Goal: Check status: Check status

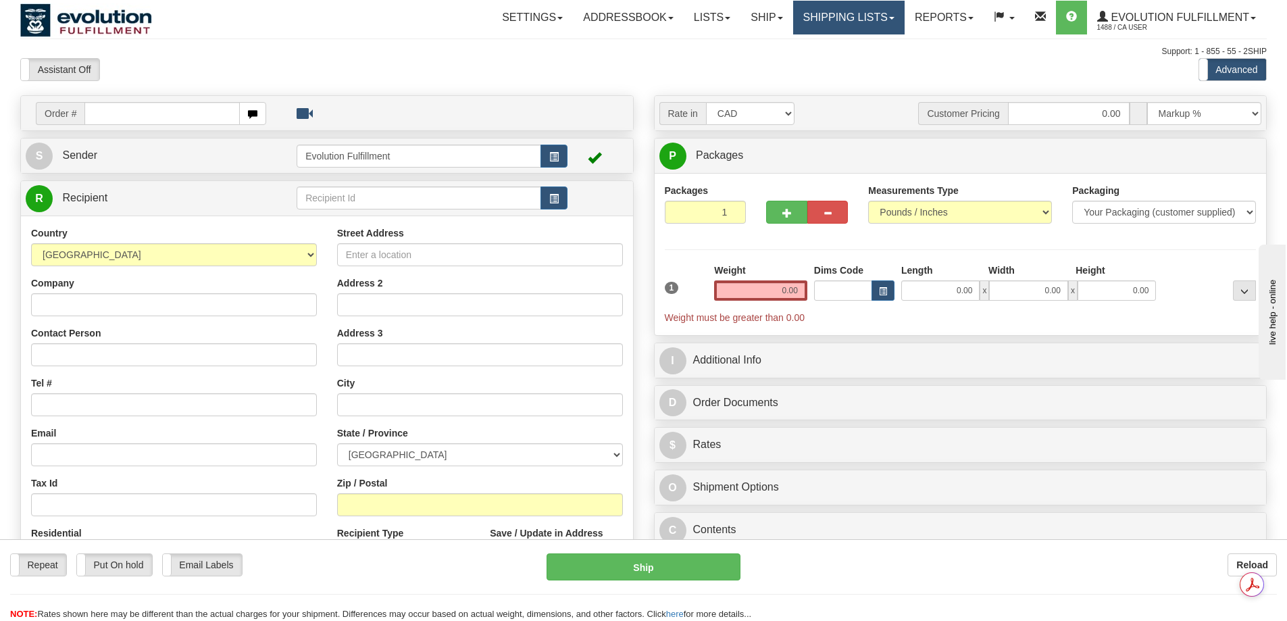
click at [836, 7] on link "Shipping lists" at bounding box center [848, 18] width 111 height 34
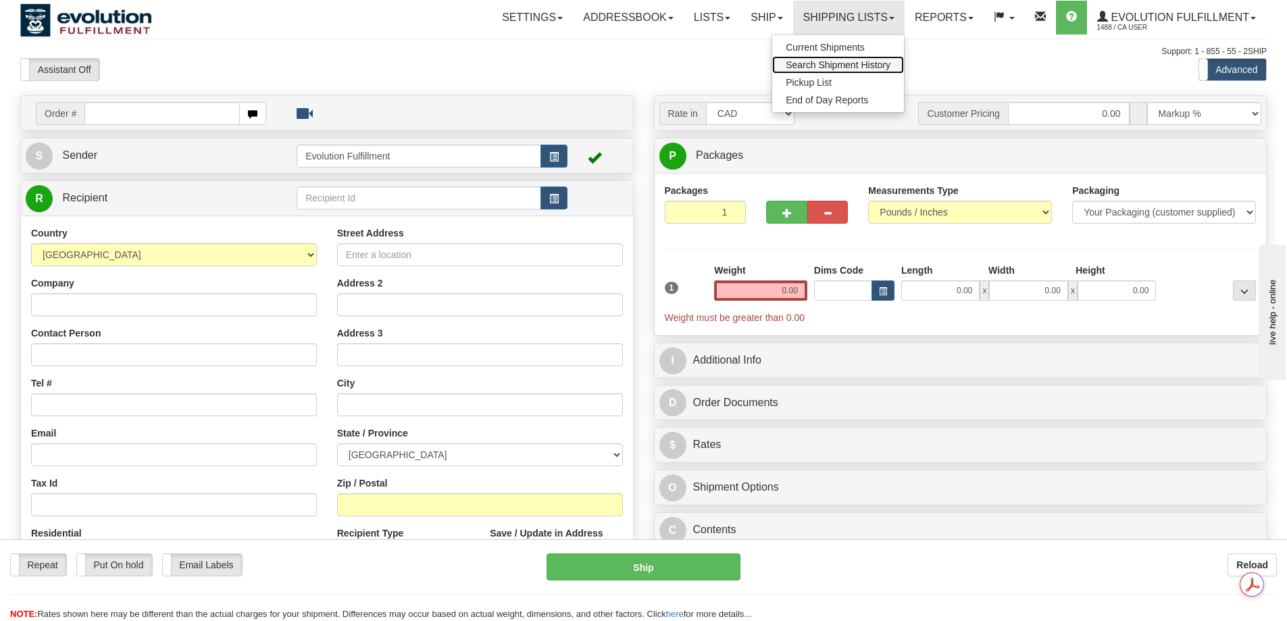
click at [826, 62] on span "Search Shipment History" at bounding box center [838, 64] width 105 height 11
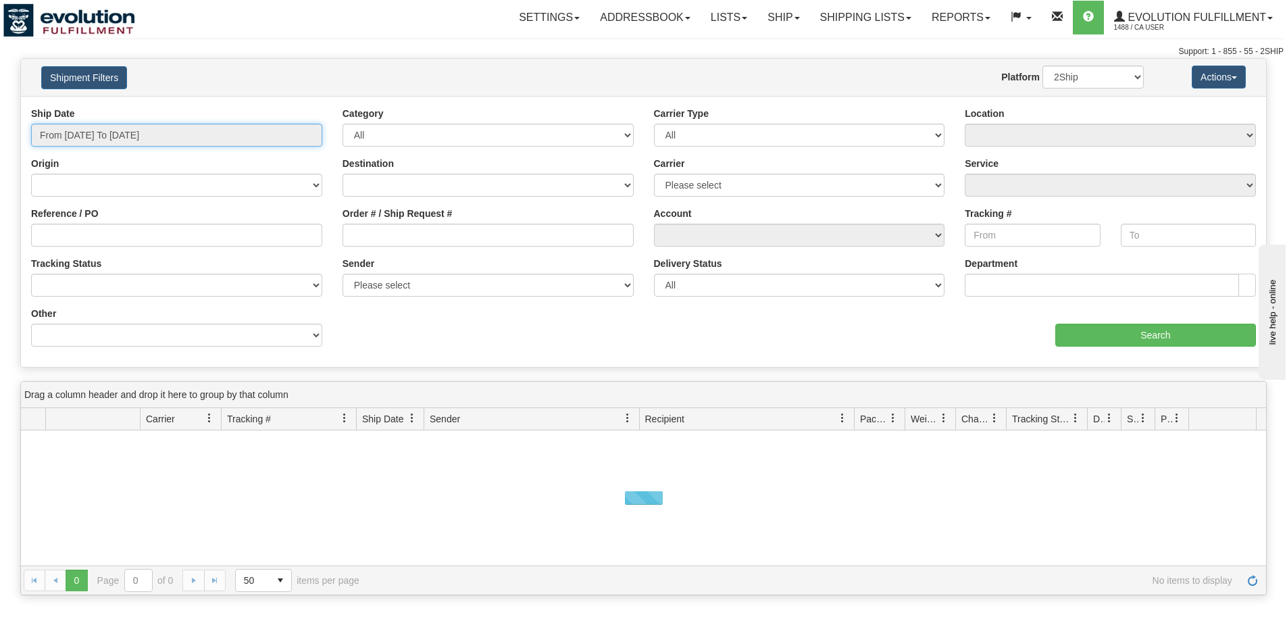
type input "[DATE]"
click at [190, 140] on input "From 08/18/2025 To 08/19/2025" at bounding box center [176, 135] width 291 height 23
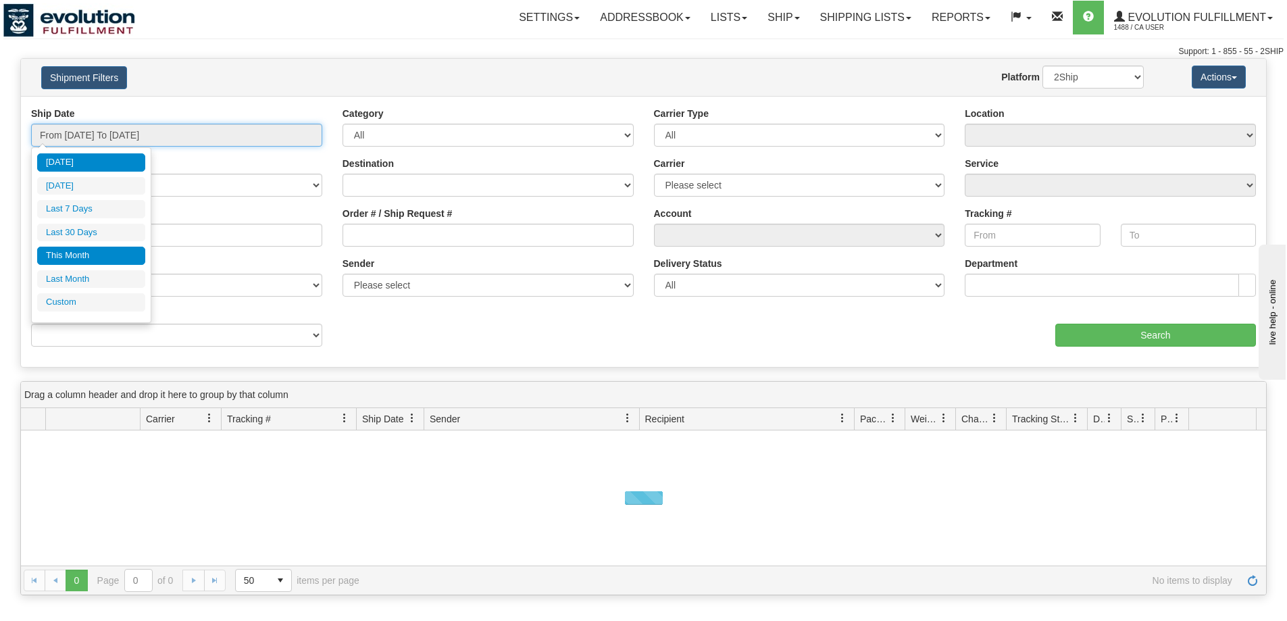
type input "08/01/2025"
type input "08/31/2025"
type input "07/01/2025"
type input "07/31/2025"
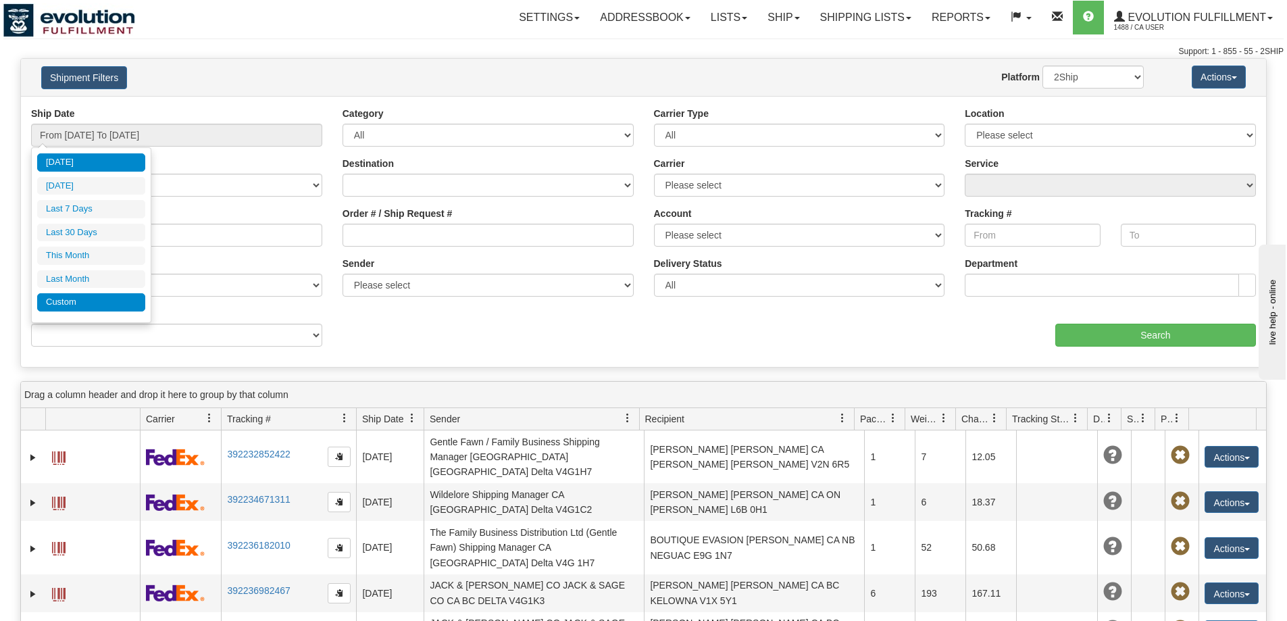
click at [91, 309] on li "Custom" at bounding box center [91, 302] width 108 height 18
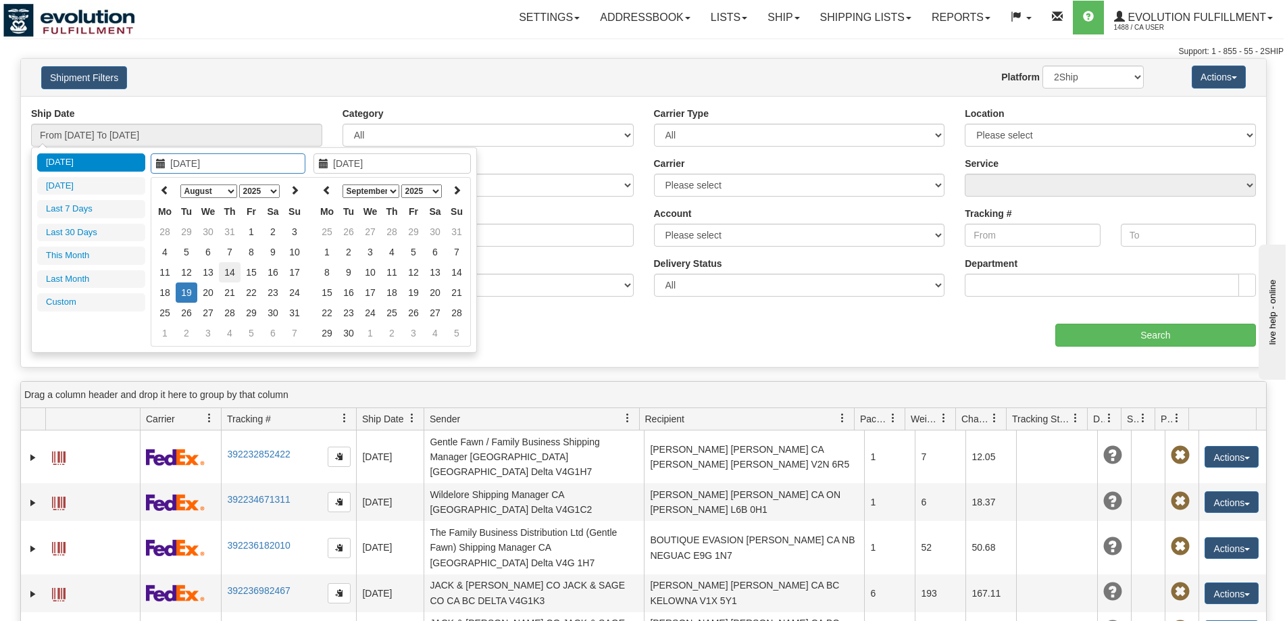
type input "08/14/2025"
click at [234, 271] on td "14" at bounding box center [230, 272] width 22 height 20
type input "08/14/2025"
click at [234, 271] on td "14" at bounding box center [230, 272] width 22 height 20
type input "From 08/14/2025 To 08/14/2025"
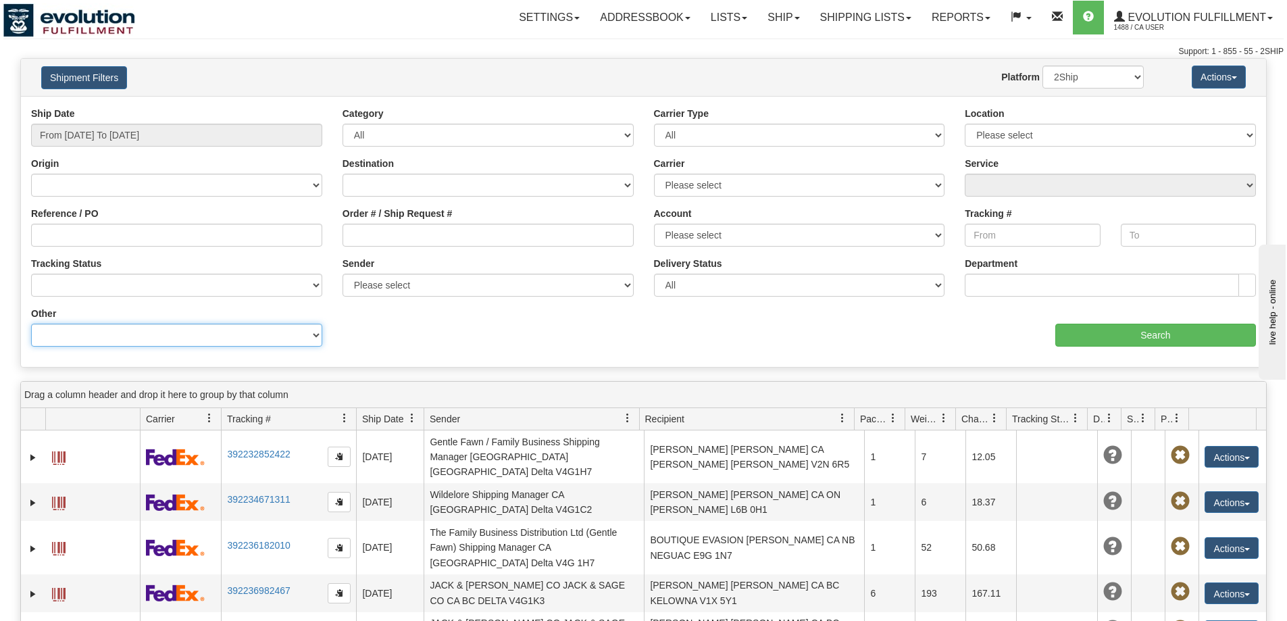
click at [233, 328] on select "Billing Account # Billing Type BOL # (LTL) Commodity Or Documents Consolidation…" at bounding box center [176, 335] width 291 height 23
select select "Recipient_Company"
click at [31, 324] on select "Billing Account # Billing Type BOL # (LTL) Commodity Or Documents Consolidation…" at bounding box center [176, 335] width 291 height 23
click at [439, 326] on input "Value" at bounding box center [488, 335] width 291 height 23
paste input "PICK IT FENCE PEMBROKE"
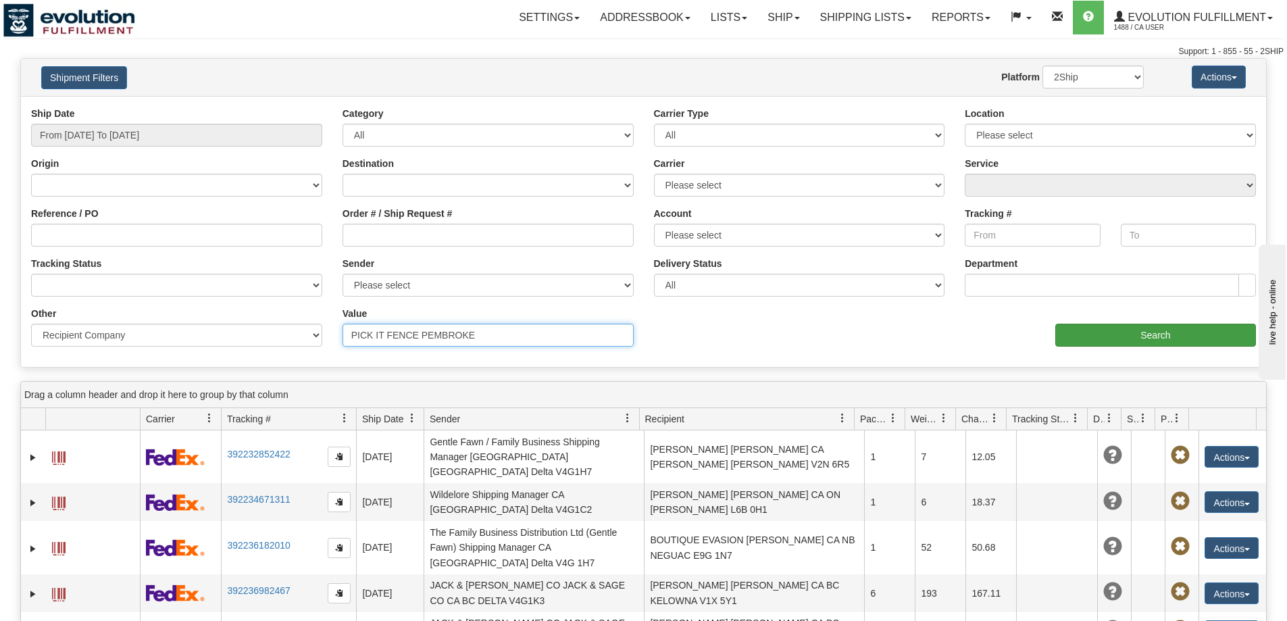
type input "PICK IT FENCE PEMBROKE"
click at [1104, 339] on input "Search" at bounding box center [1155, 335] width 201 height 23
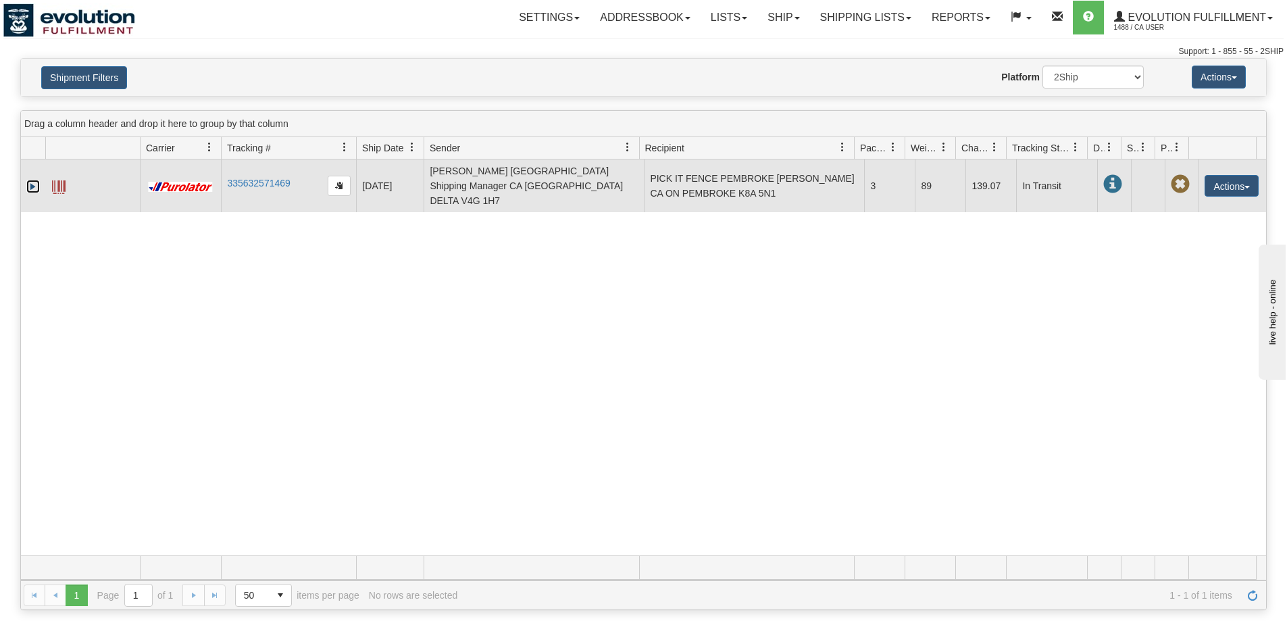
click at [28, 180] on link "Expand" at bounding box center [33, 187] width 14 height 14
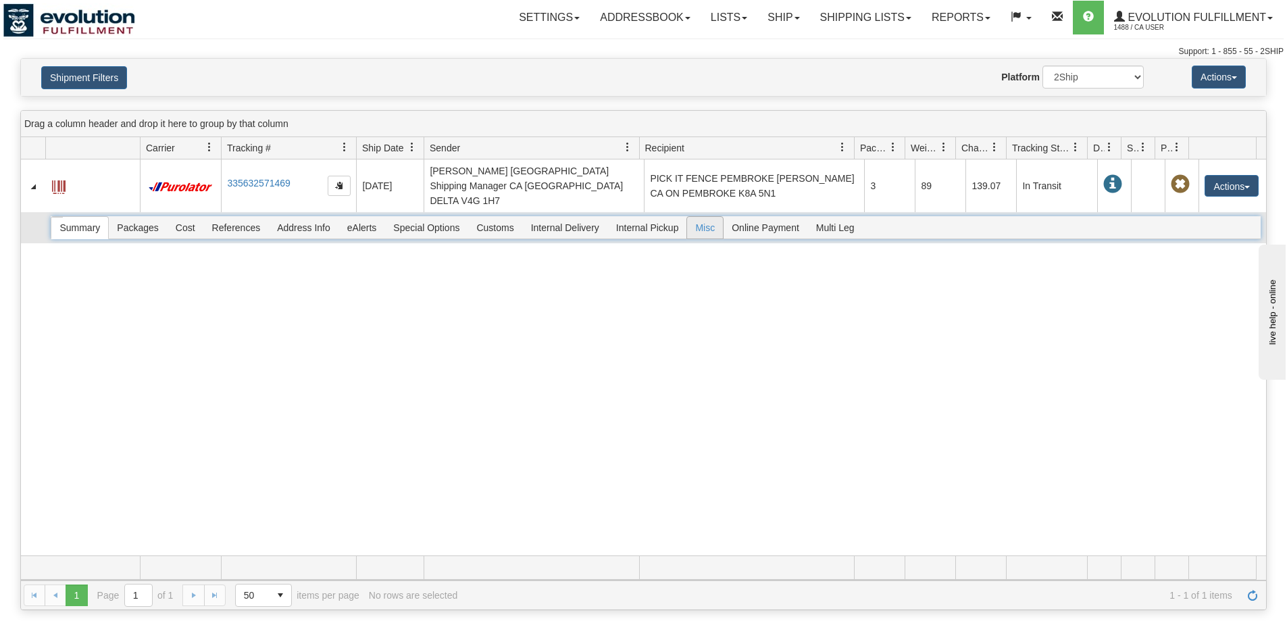
click at [713, 217] on span "Misc" at bounding box center [705, 228] width 36 height 22
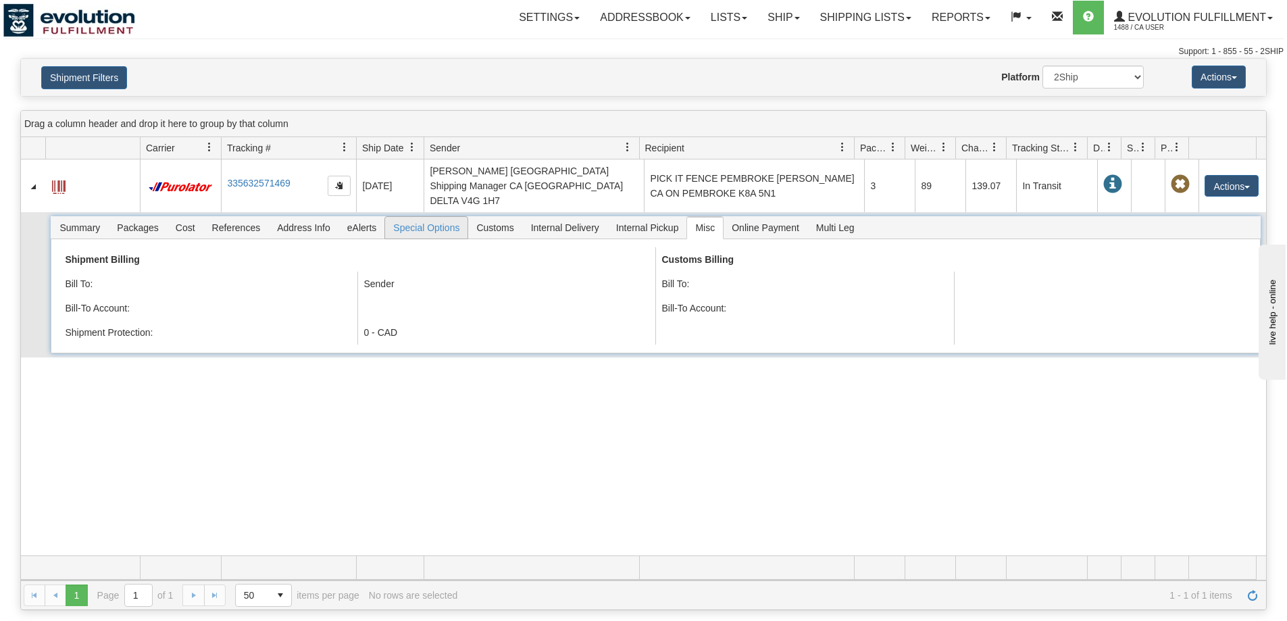
click at [411, 217] on span "Special Options" at bounding box center [426, 228] width 82 height 22
